Goal: Task Accomplishment & Management: Use online tool/utility

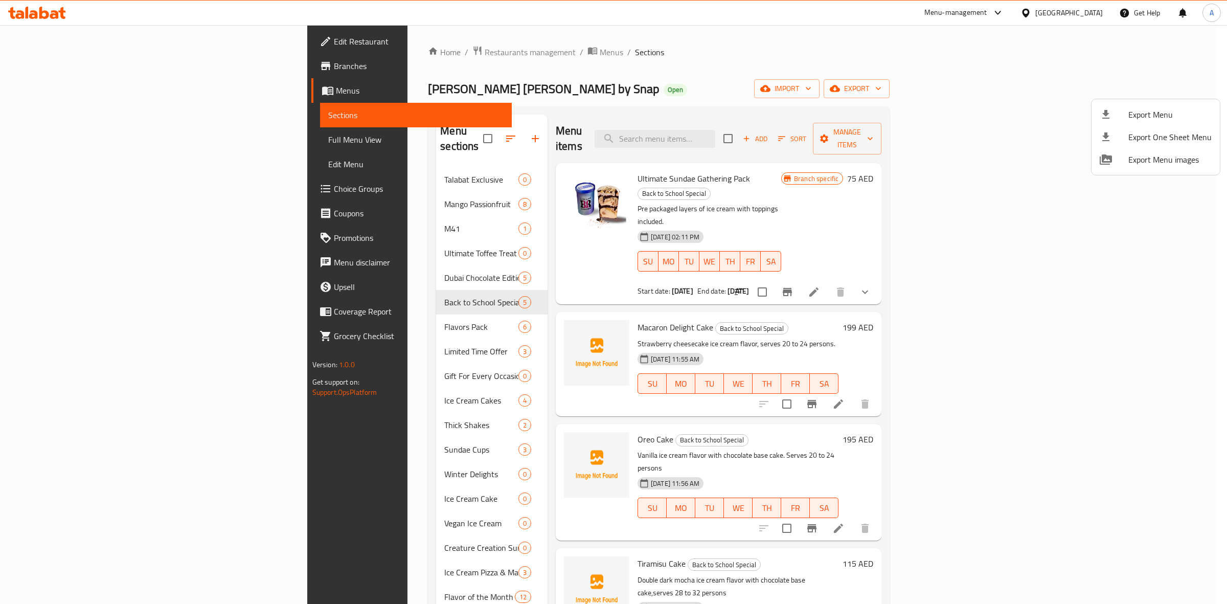
drag, startPoint x: 1054, startPoint y: 65, endPoint x: 1116, endPoint y: 17, distance: 77.9
click at [1056, 64] on div at bounding box center [613, 302] width 1227 height 604
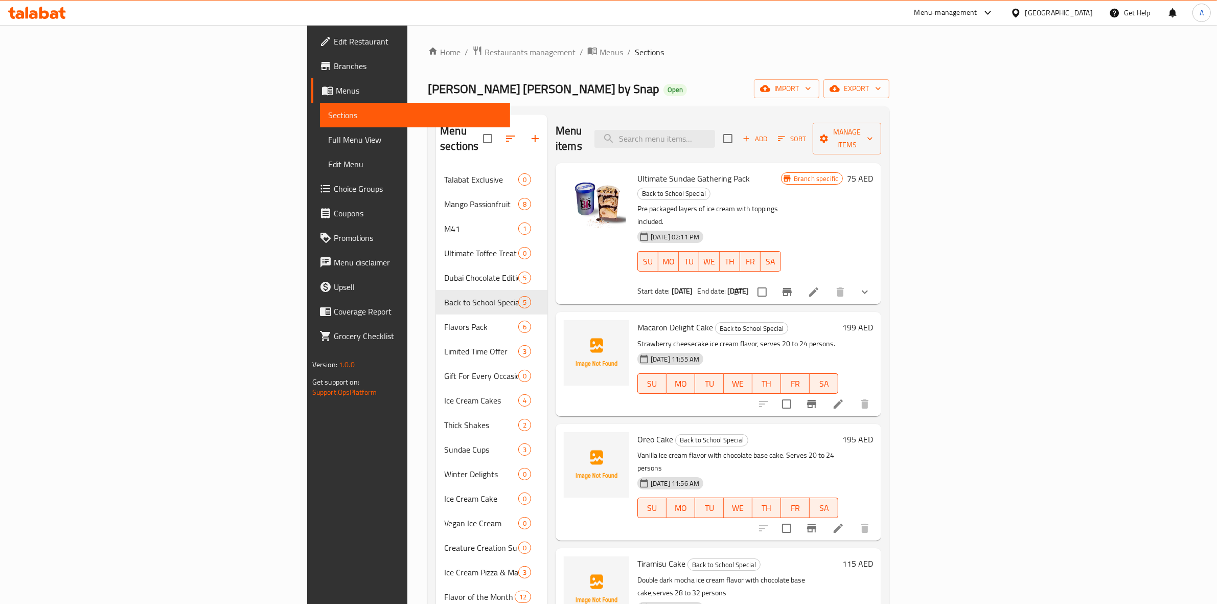
click at [1038, 15] on div "[GEOGRAPHIC_DATA]" at bounding box center [1059, 12] width 67 height 11
click at [963, 172] on div "Kuwait" at bounding box center [982, 177] width 84 height 24
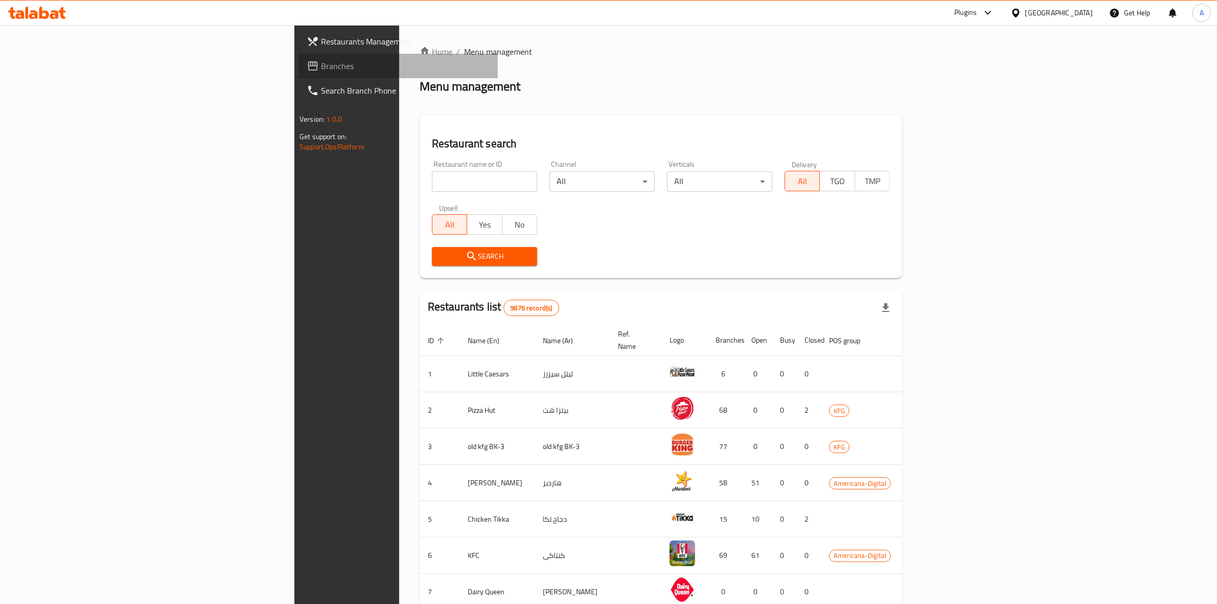
click at [321, 64] on span "Branches" at bounding box center [405, 66] width 169 height 12
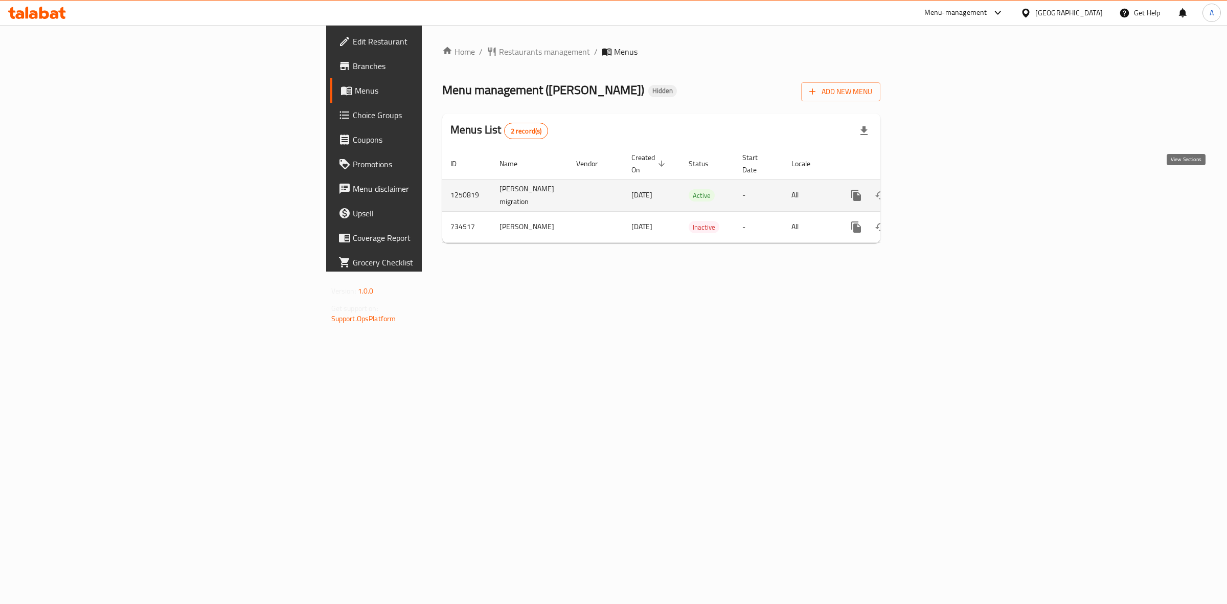
click at [936, 190] on icon "enhanced table" at bounding box center [930, 195] width 12 height 12
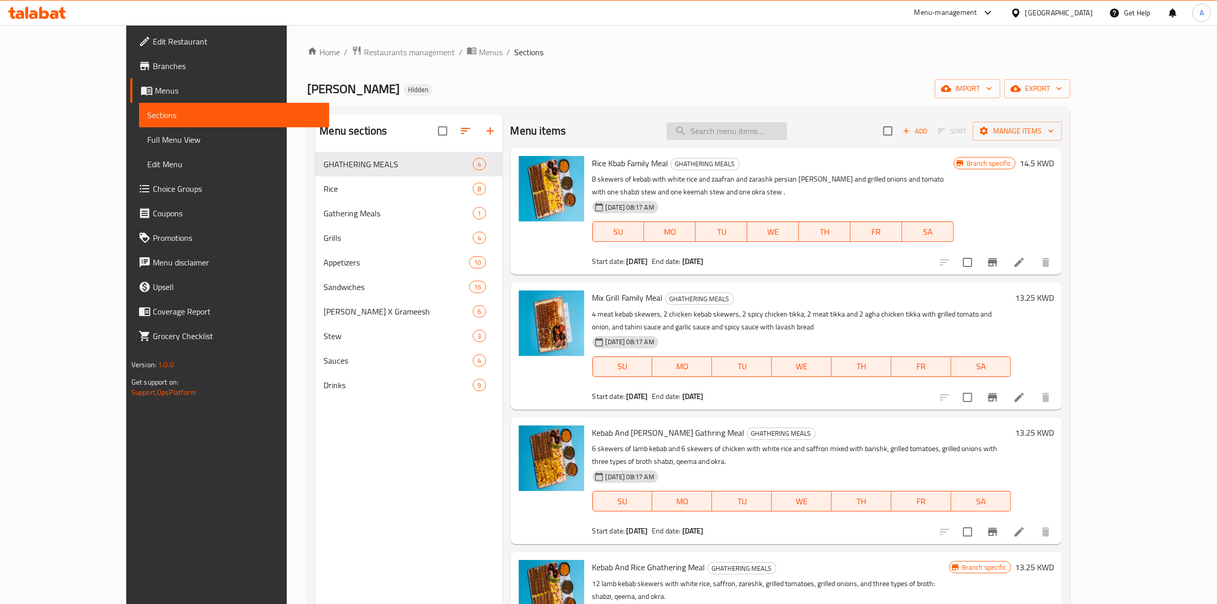
click at [775, 131] on input "search" at bounding box center [727, 131] width 121 height 18
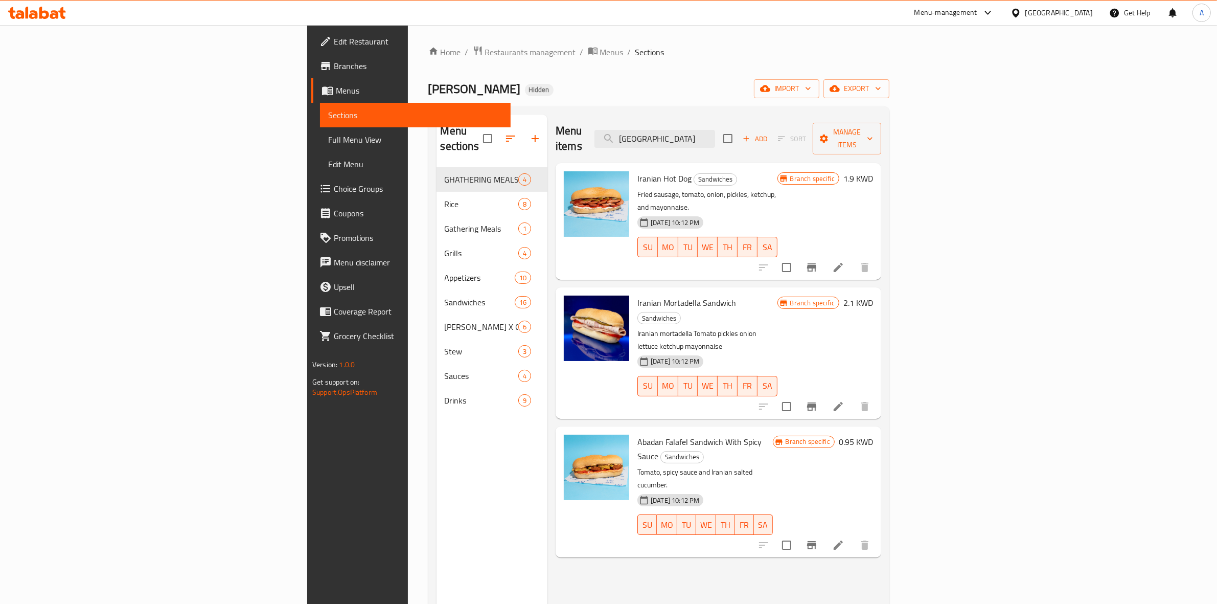
type input "iran"
click at [853, 397] on li at bounding box center [838, 406] width 29 height 18
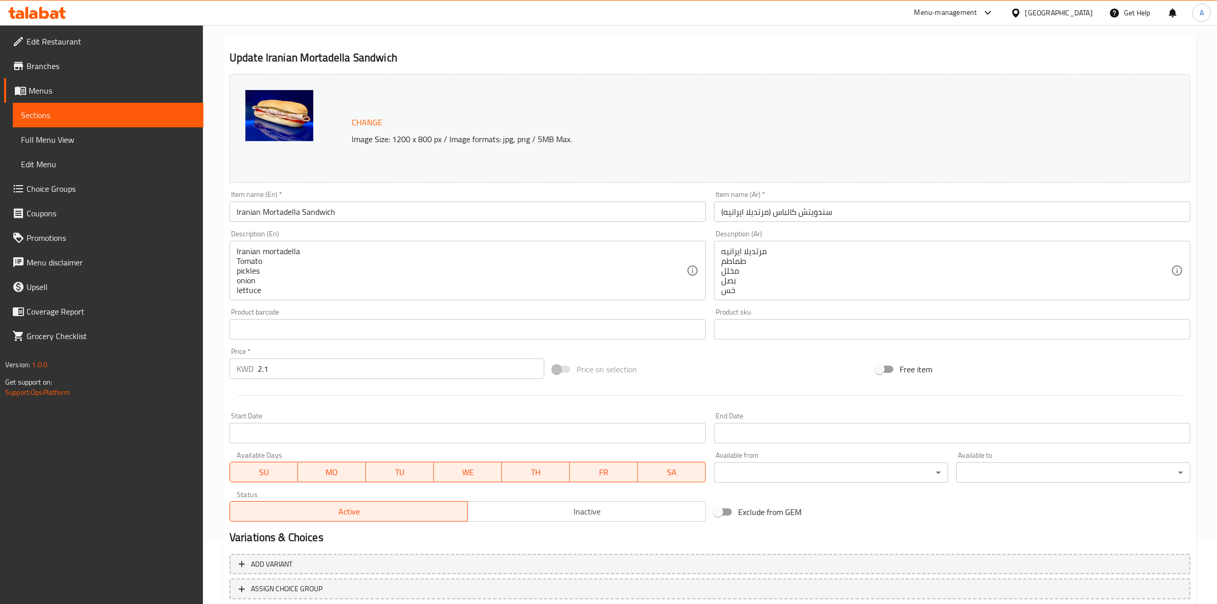
click at [642, 397] on div at bounding box center [709, 395] width 969 height 25
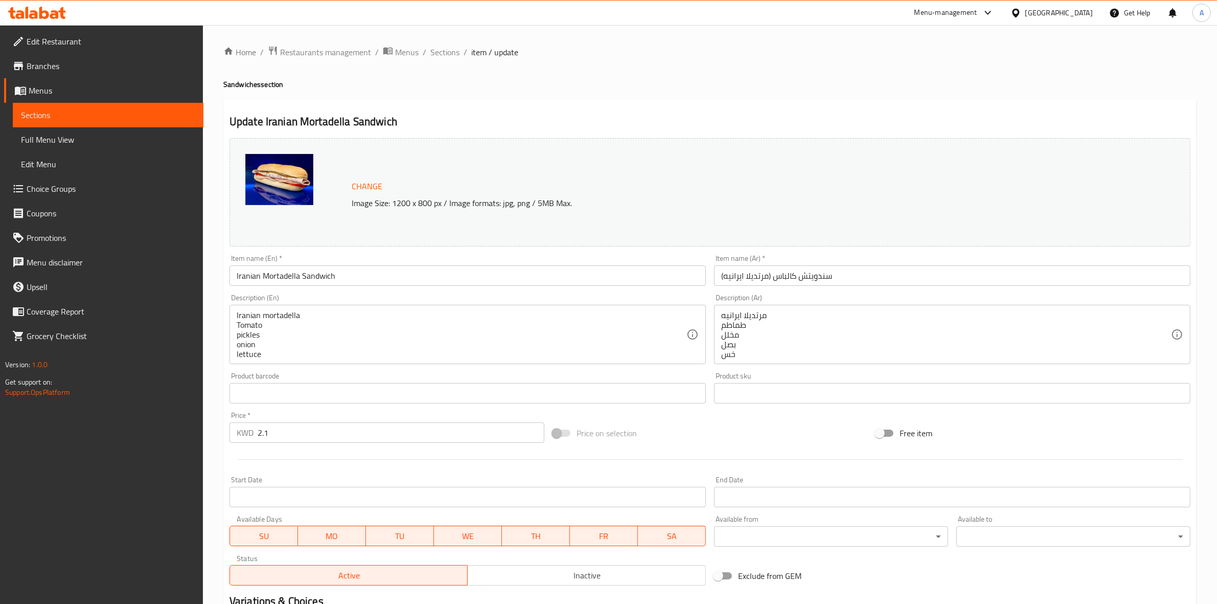
click at [472, 96] on div "Home / Restaurants management / Menus / Sections / item / update Sandwiches sec…" at bounding box center [709, 381] width 973 height 671
click at [371, 96] on div "Home / Restaurants management / Menus / Sections / item / update Sandwiches sec…" at bounding box center [709, 381] width 973 height 671
click at [442, 55] on span "Sections" at bounding box center [444, 52] width 29 height 12
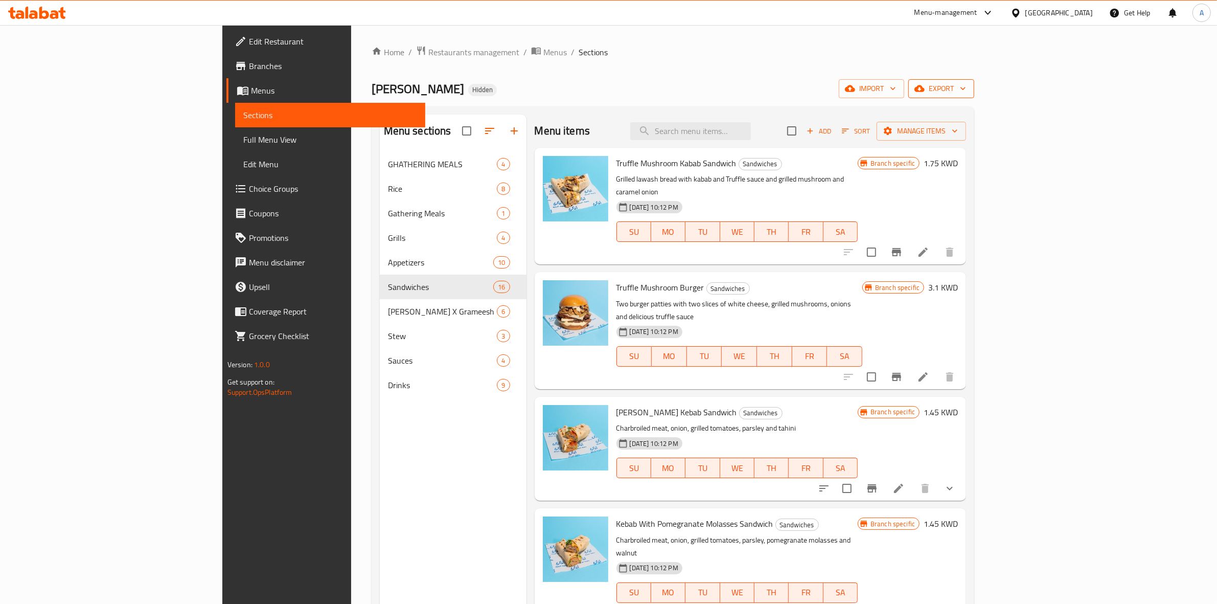
click at [966, 90] on span "export" at bounding box center [942, 88] width 50 height 13
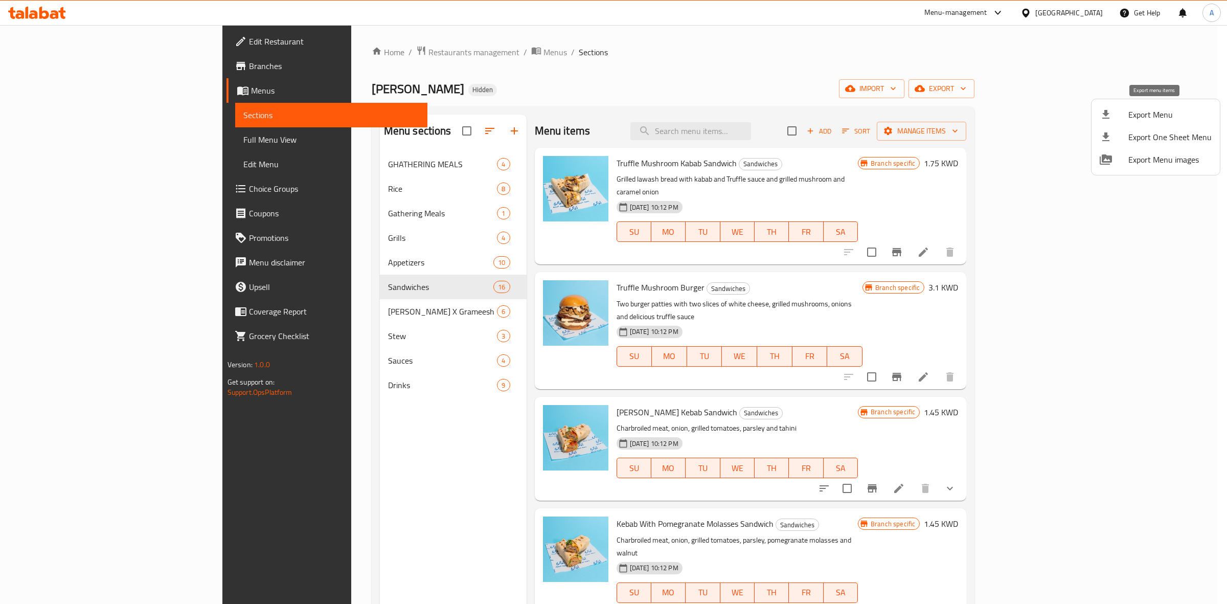
click at [1123, 114] on div at bounding box center [1114, 114] width 29 height 12
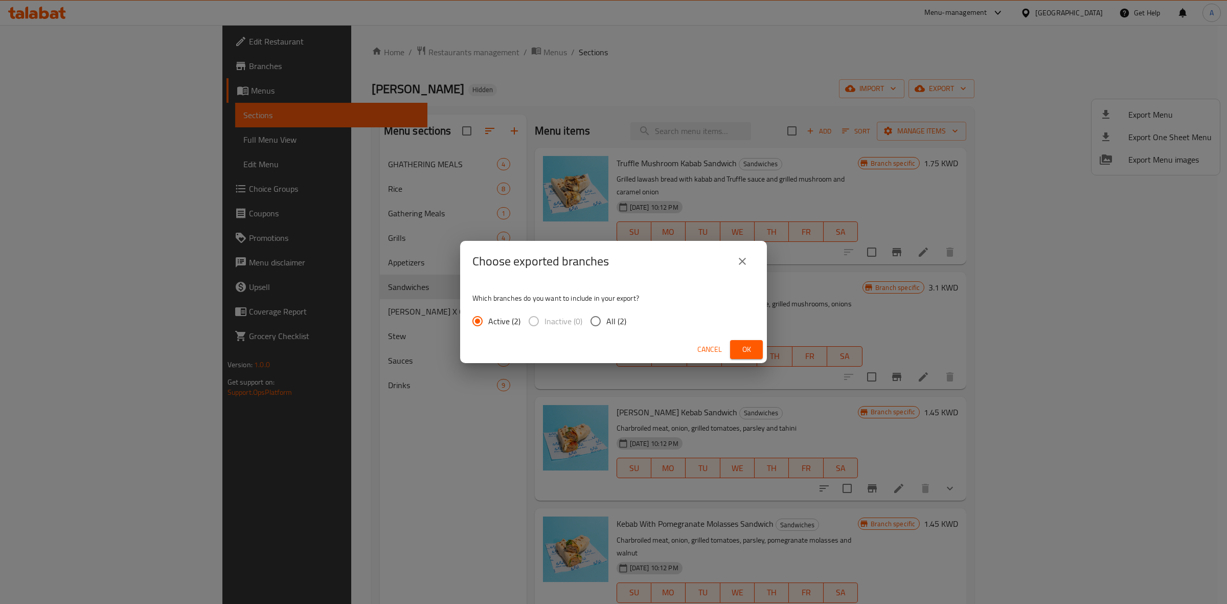
click at [599, 321] on input "All (2)" at bounding box center [595, 320] width 21 height 21
radio input "true"
click at [750, 354] on span "Ok" at bounding box center [746, 349] width 16 height 13
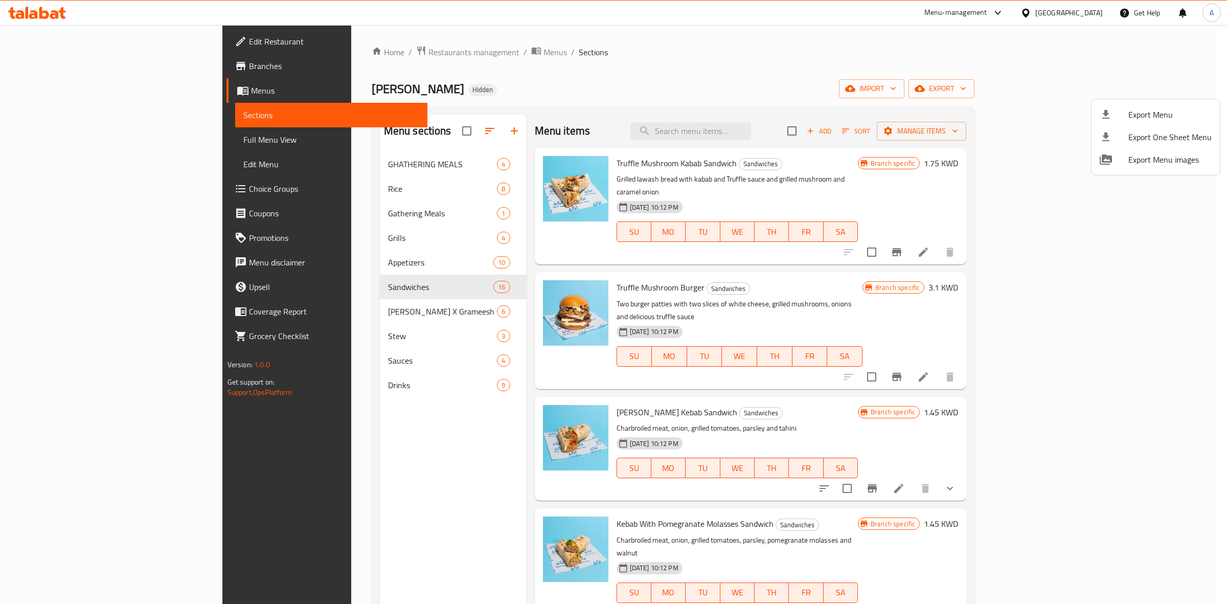
click at [750, 135] on div at bounding box center [613, 302] width 1227 height 604
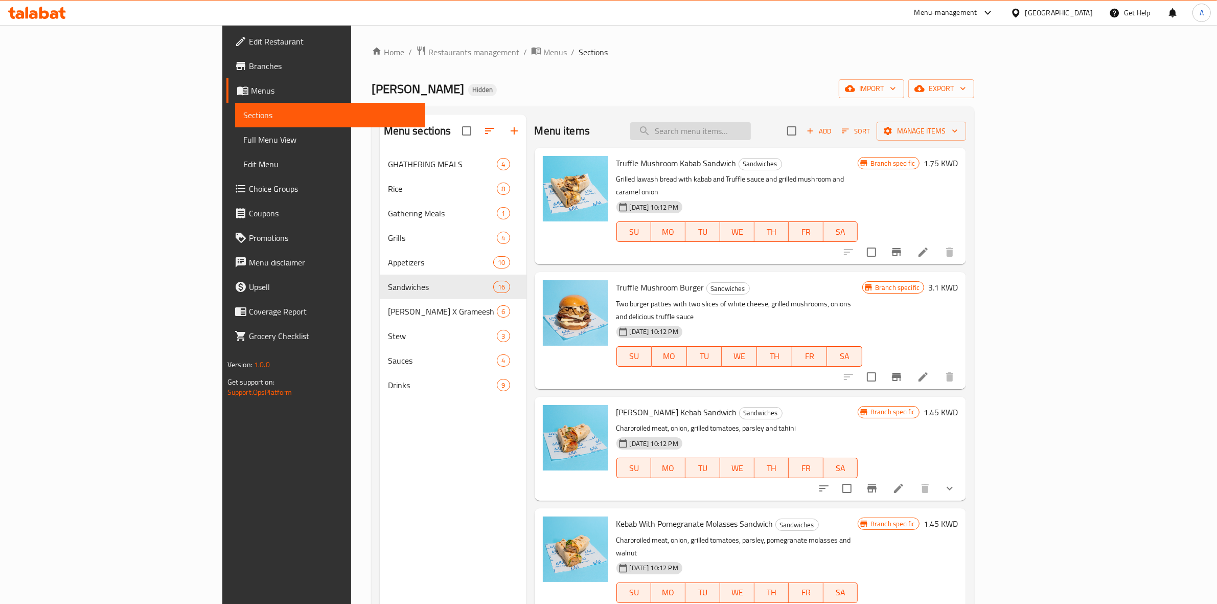
click at [751, 129] on input "search" at bounding box center [690, 131] width 121 height 18
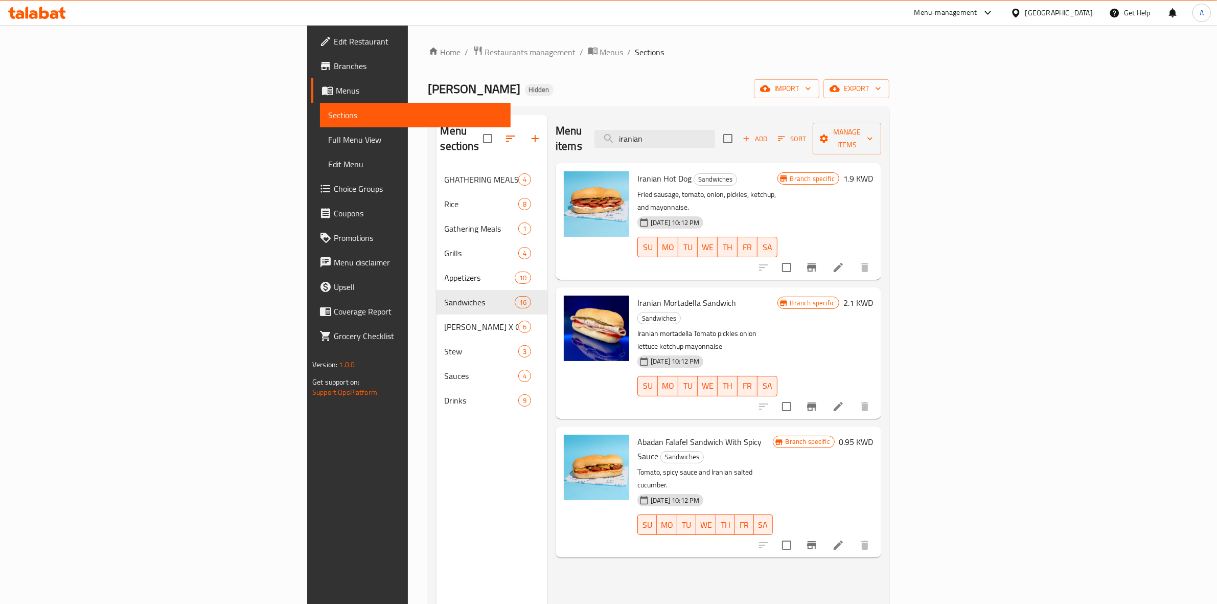
type input "iranian"
click at [845, 400] on icon at bounding box center [838, 406] width 12 height 12
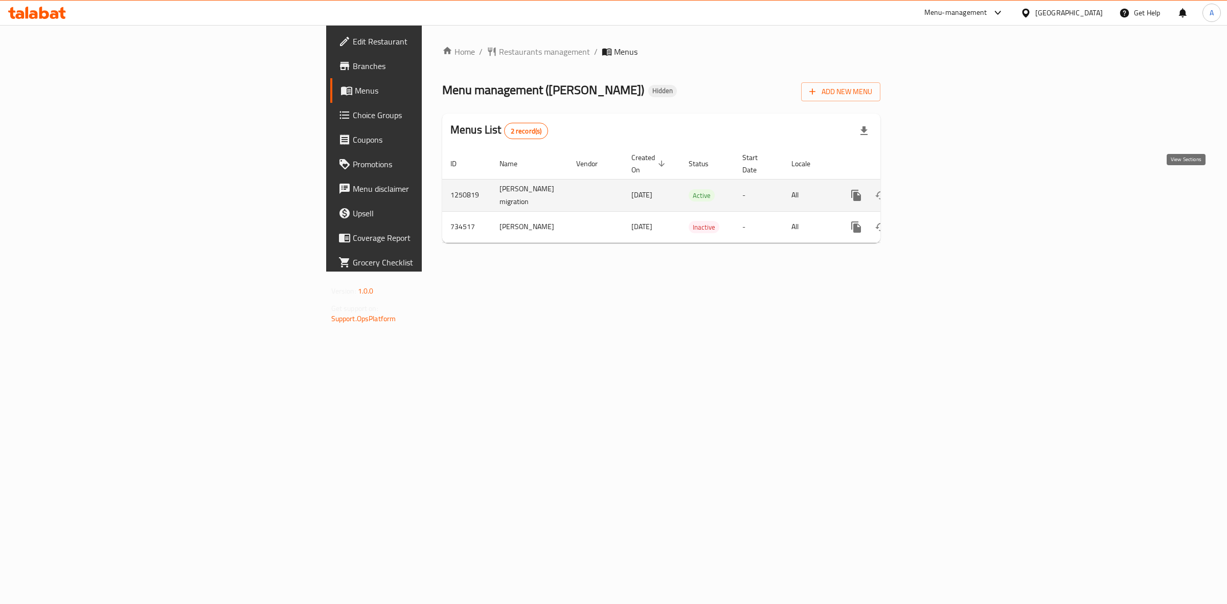
click at [936, 189] on icon "enhanced table" at bounding box center [930, 195] width 12 height 12
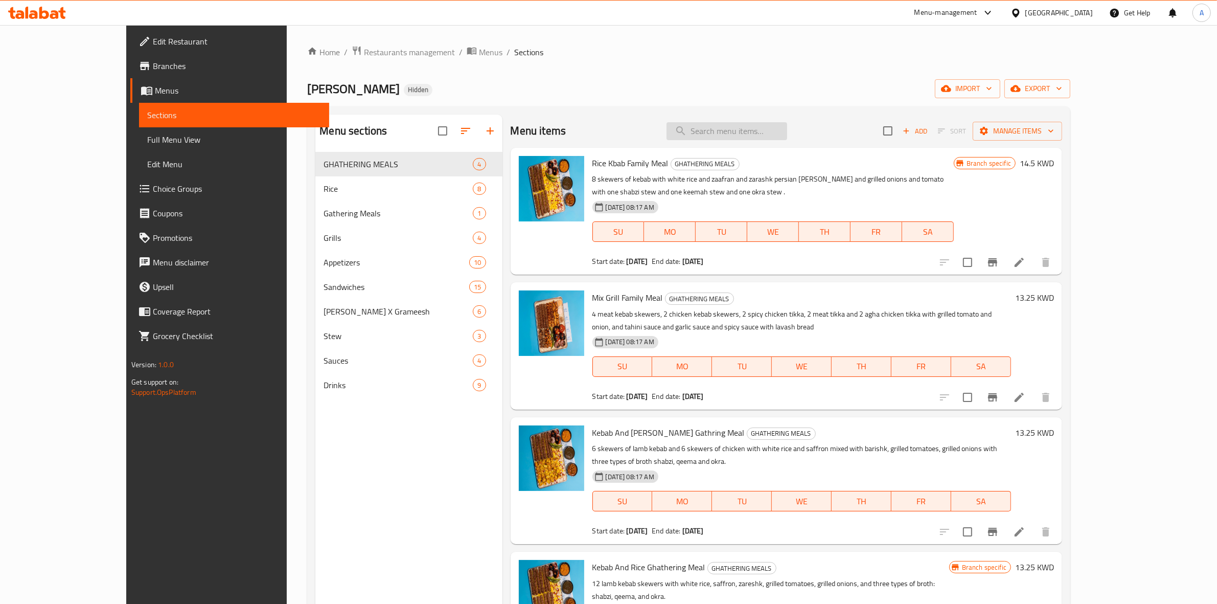
click at [787, 124] on input "search" at bounding box center [727, 131] width 121 height 18
type input "iranian"
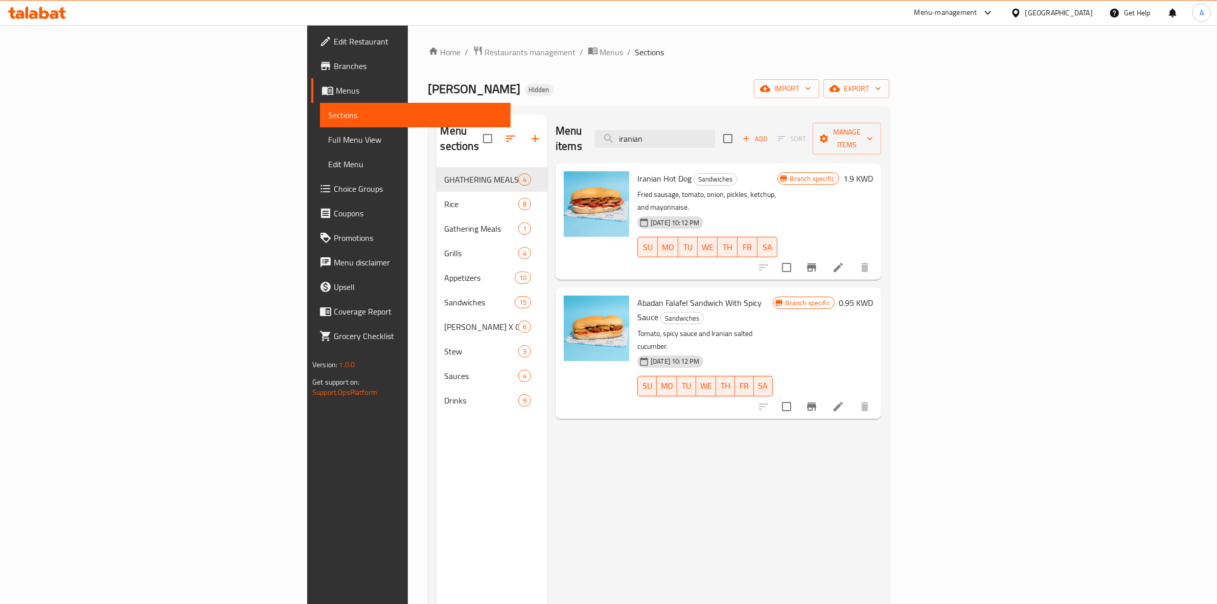
drag, startPoint x: 802, startPoint y: 124, endPoint x: 624, endPoint y: 140, distance: 178.6
click at [624, 140] on div "Menu items iranian Add Sort Manage items" at bounding box center [719, 139] width 326 height 49
click at [502, 98] on div "Agha Kareem Hidden import export" at bounding box center [658, 88] width 461 height 19
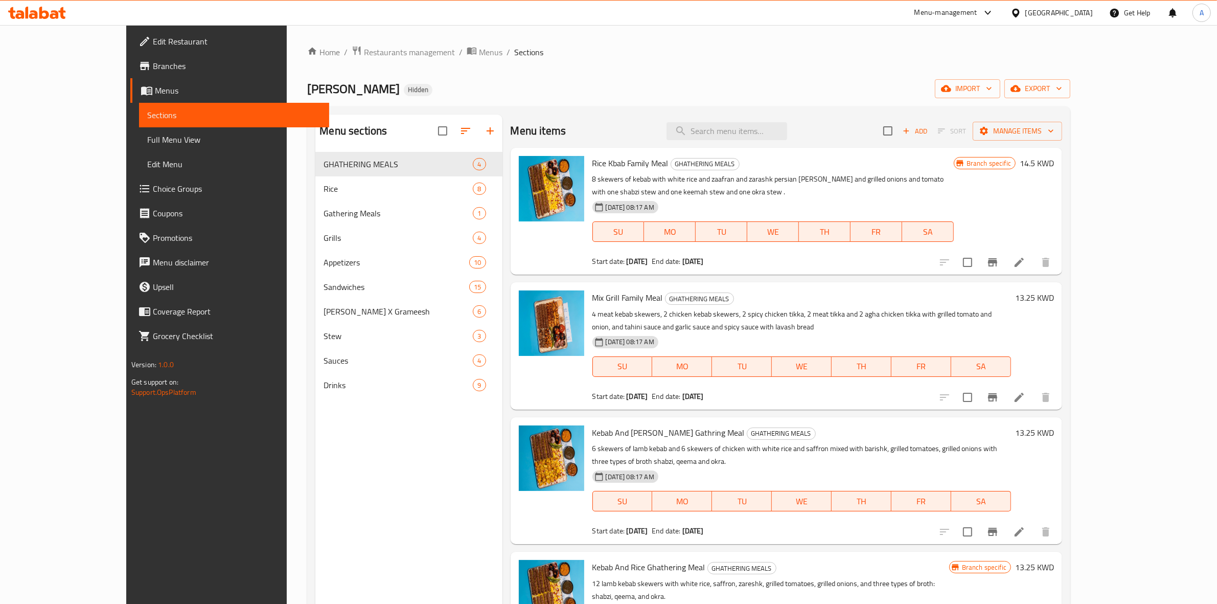
click at [880, 63] on div "Home / Restaurants management / Menus / Sections Agha Kareem Hidden import expo…" at bounding box center [688, 386] width 763 height 681
click at [1021, 83] on icon "button" at bounding box center [1016, 88] width 10 height 10
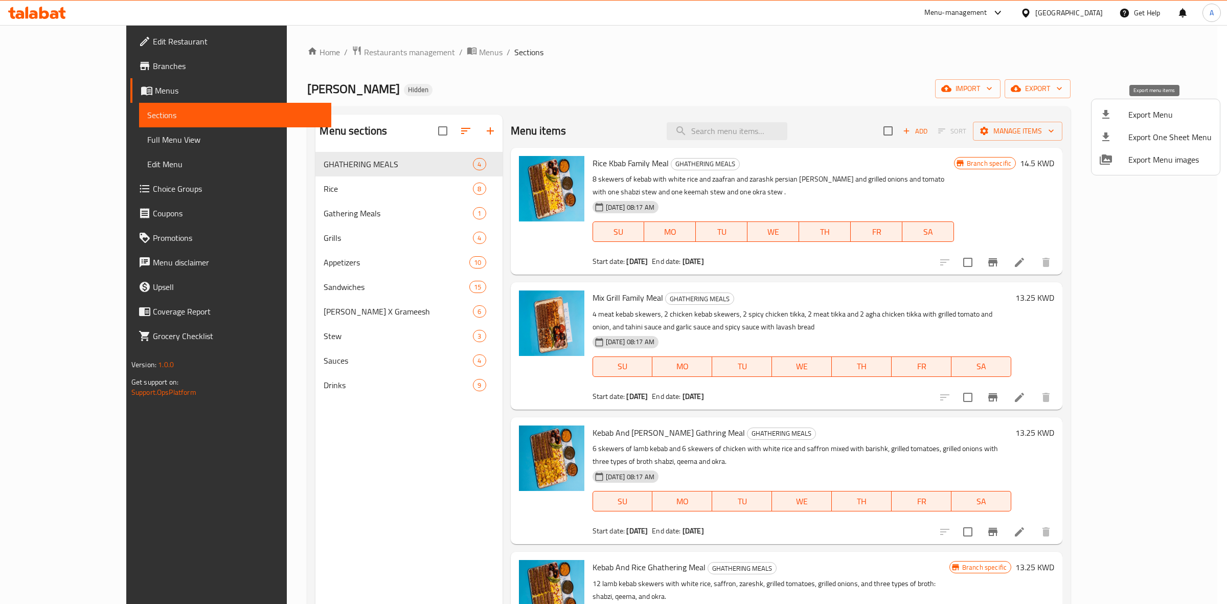
click at [1146, 118] on span "Export Menu" at bounding box center [1169, 114] width 83 height 12
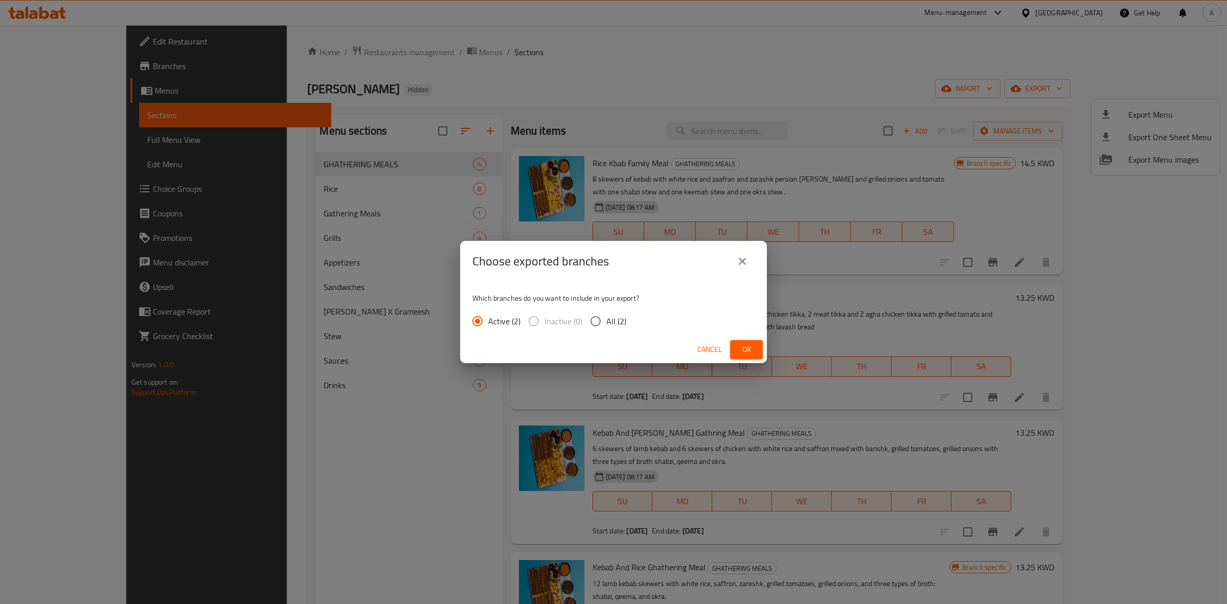
click at [612, 316] on span "All (2)" at bounding box center [616, 321] width 20 height 12
click at [606, 316] on input "All (2)" at bounding box center [595, 320] width 21 height 21
radio input "true"
click at [752, 346] on span "Ok" at bounding box center [746, 349] width 16 height 13
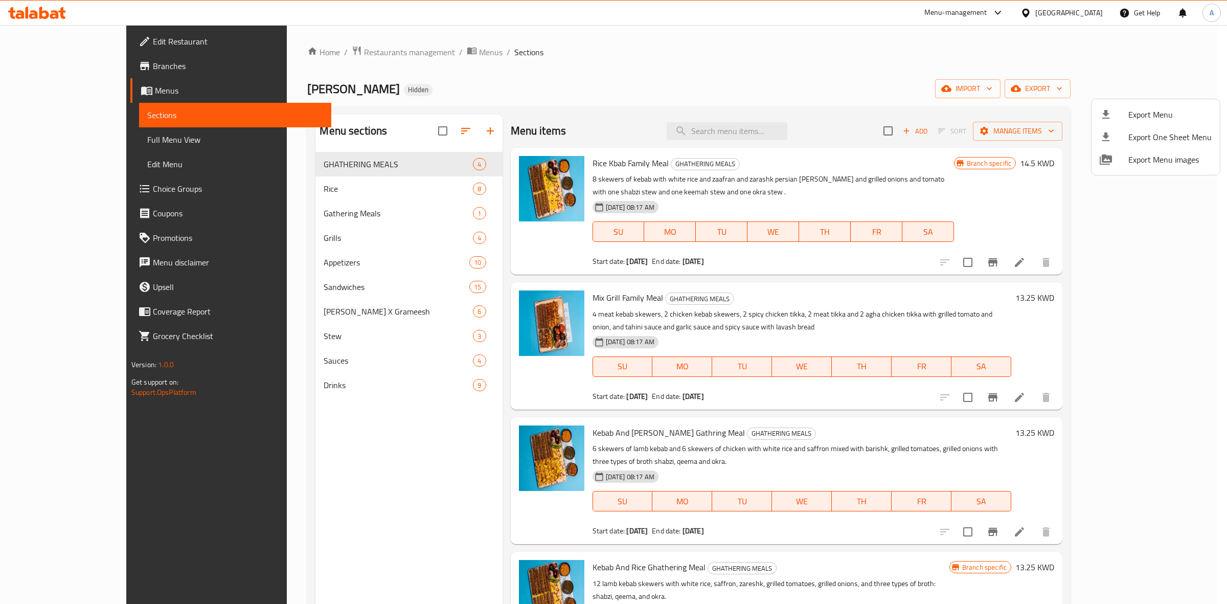
click at [673, 31] on div at bounding box center [613, 302] width 1227 height 604
